Goal: Task Accomplishment & Management: Use online tool/utility

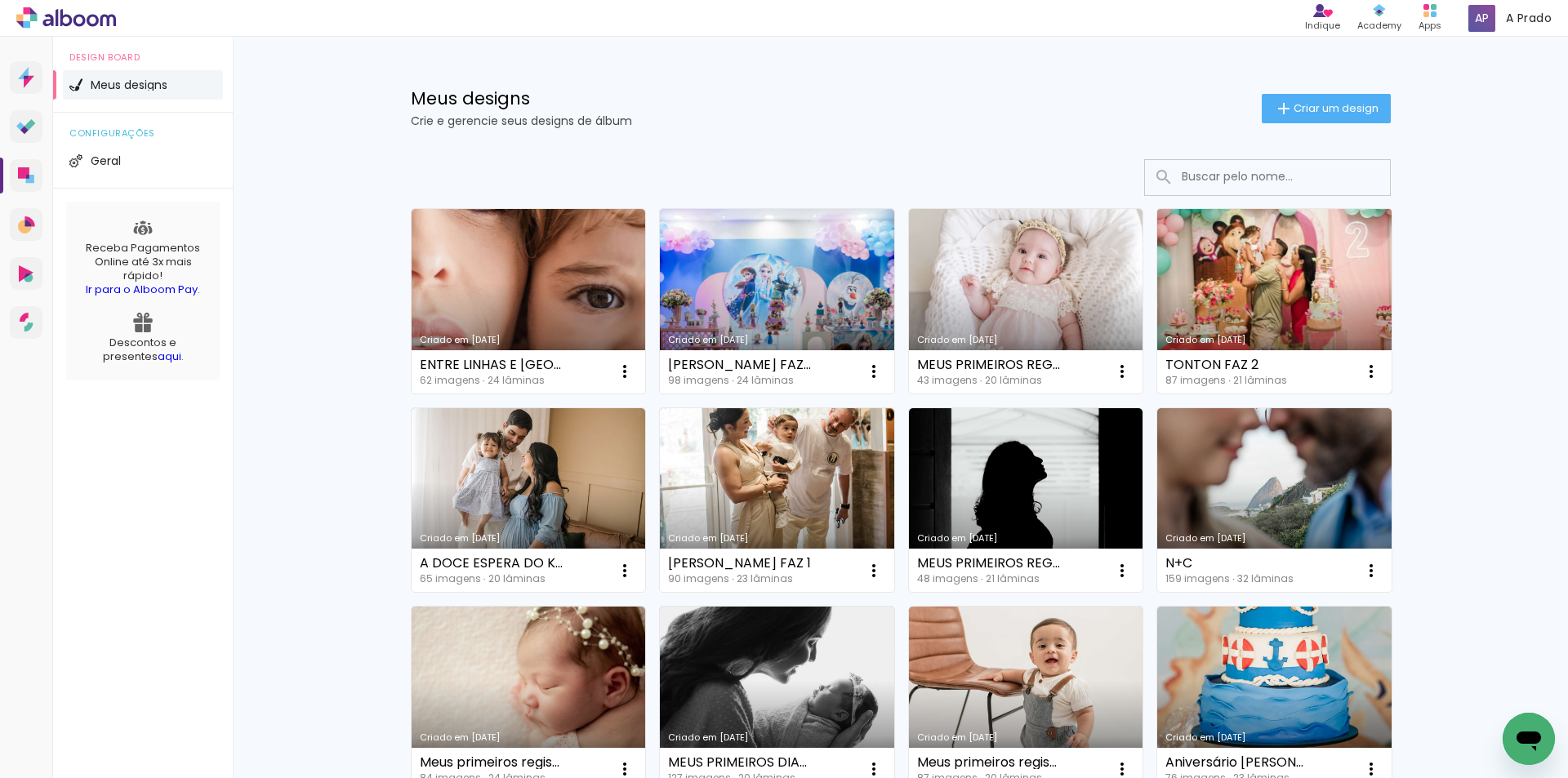
click at [1202, 337] on div "Criado em [DATE]" at bounding box center [1274, 341] width 218 height 9
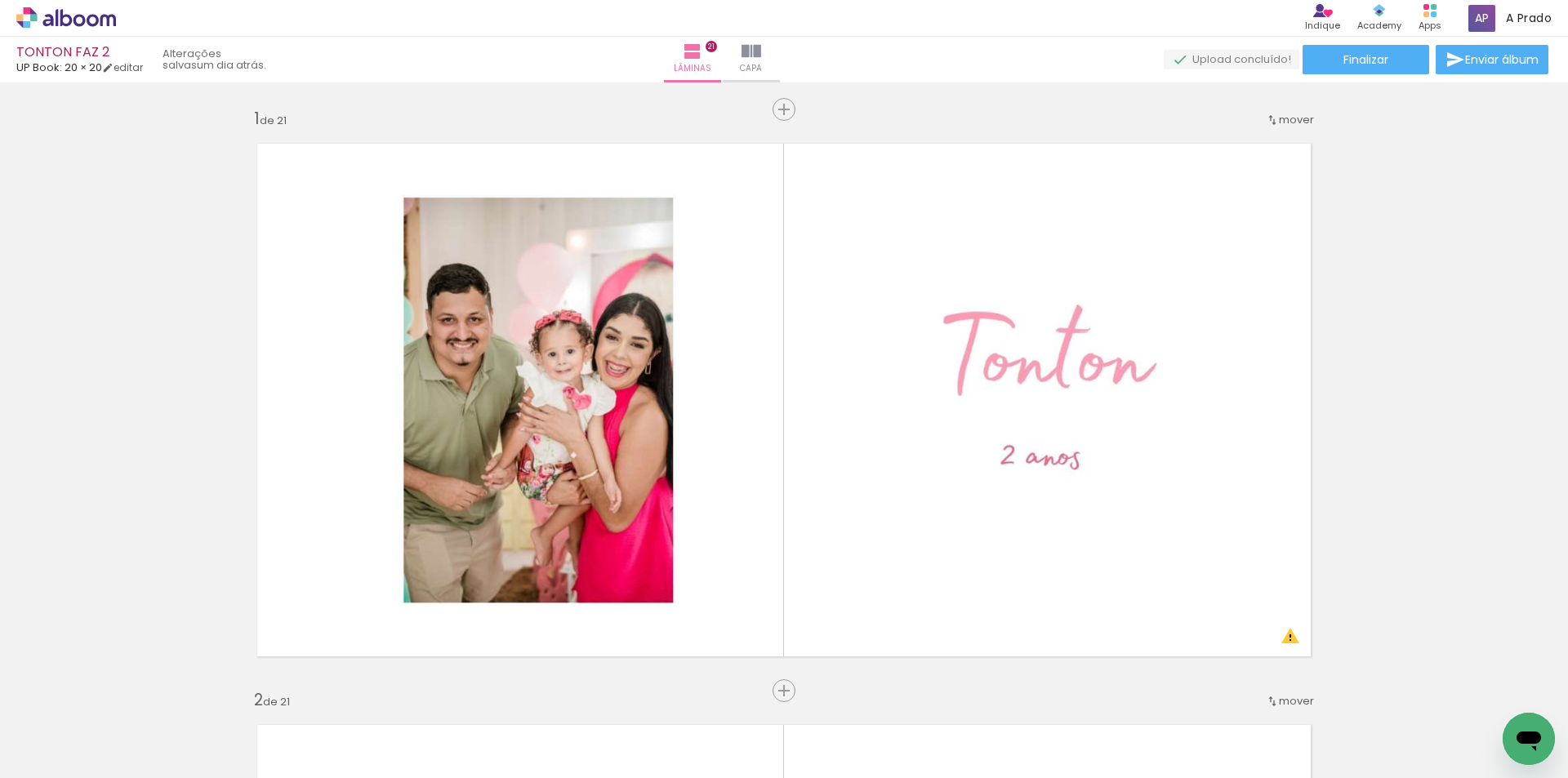
scroll to position [1796, 0]
